Goal: Information Seeking & Learning: Learn about a topic

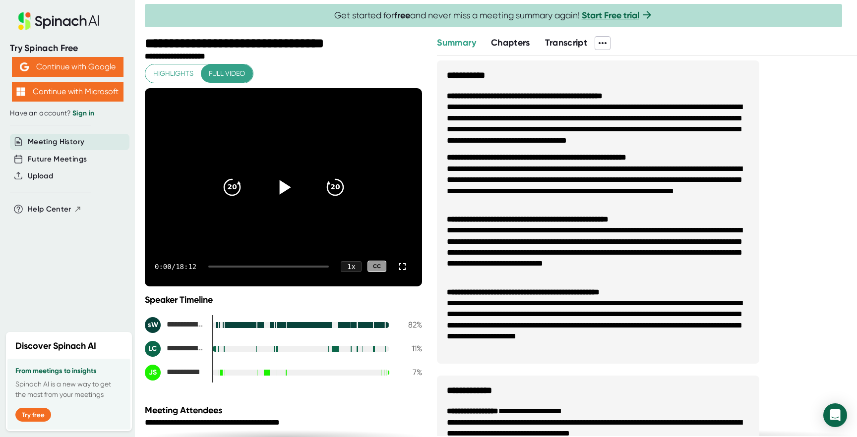
click at [280, 187] on icon at bounding box center [284, 187] width 11 height 14
click at [285, 190] on icon at bounding box center [283, 187] width 12 height 14
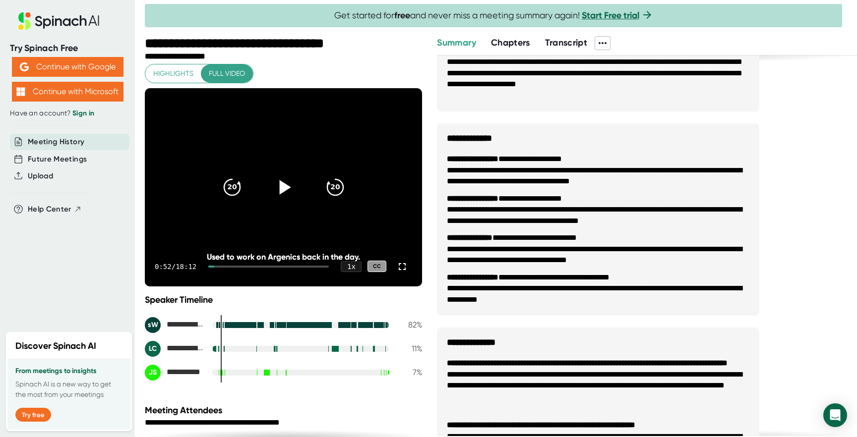
scroll to position [52, 0]
